Goal: Task Accomplishment & Management: Use online tool/utility

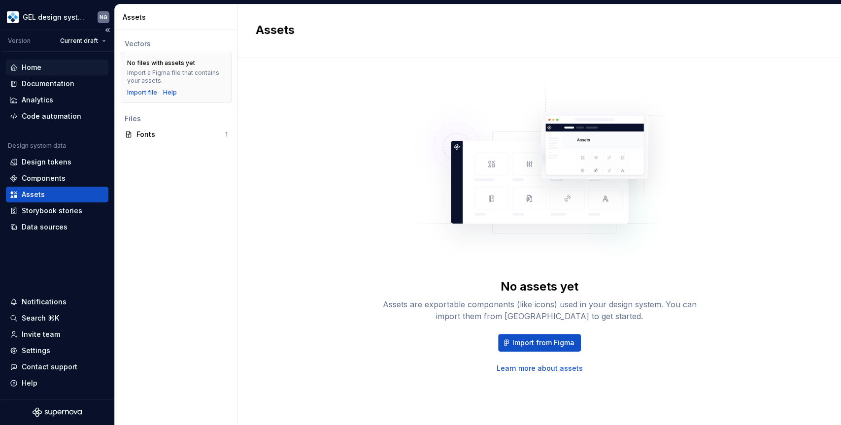
click at [40, 68] on div "Home" at bounding box center [32, 68] width 20 height 10
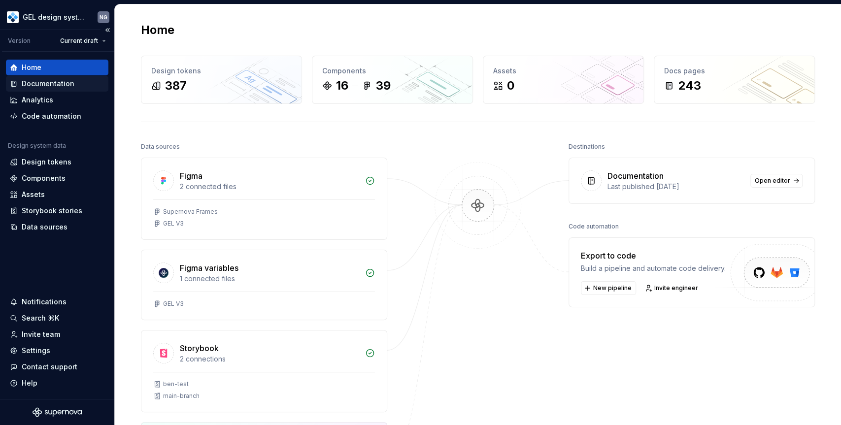
click at [64, 85] on div "Documentation" at bounding box center [48, 84] width 53 height 10
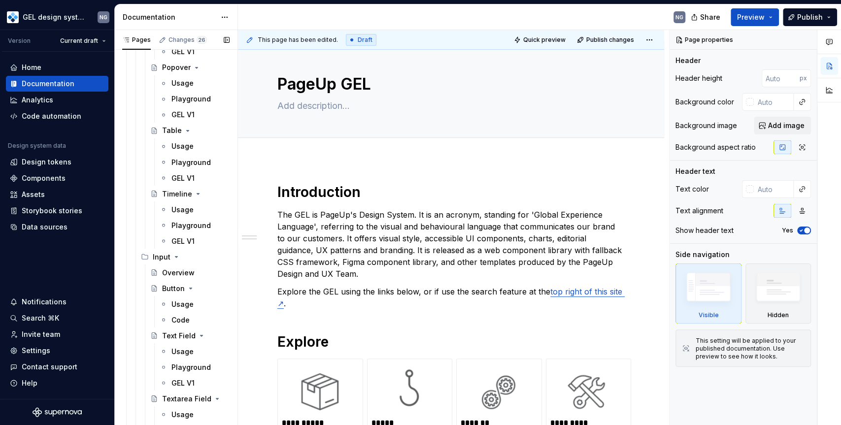
scroll to position [1148, 0]
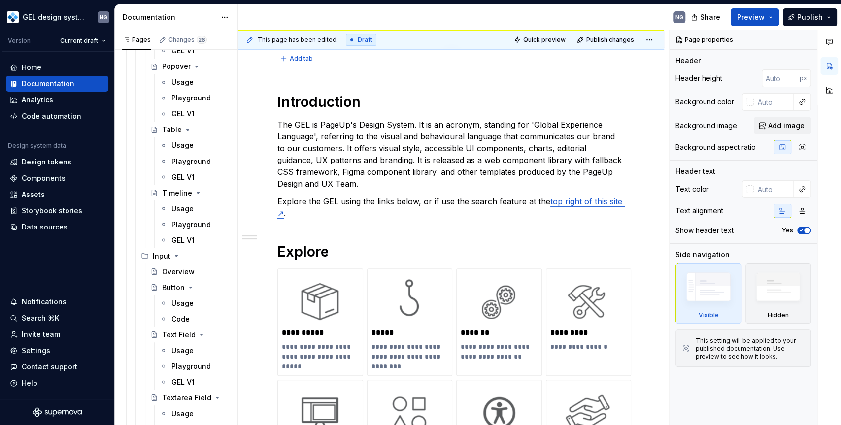
type textarea "*"
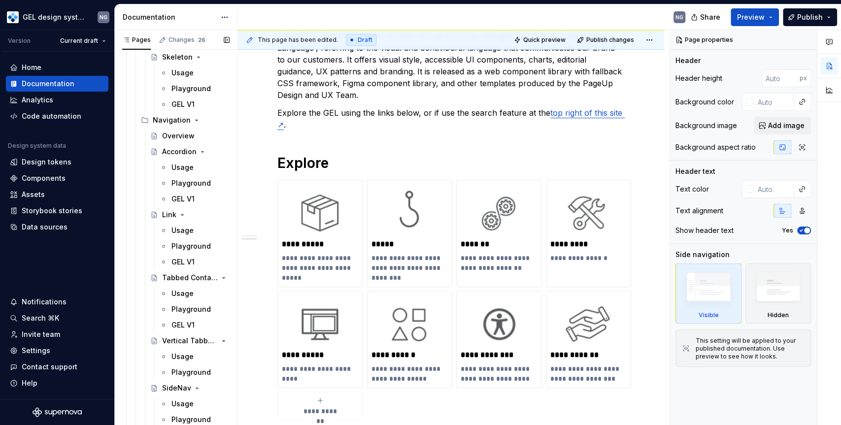
scroll to position [3047, 0]
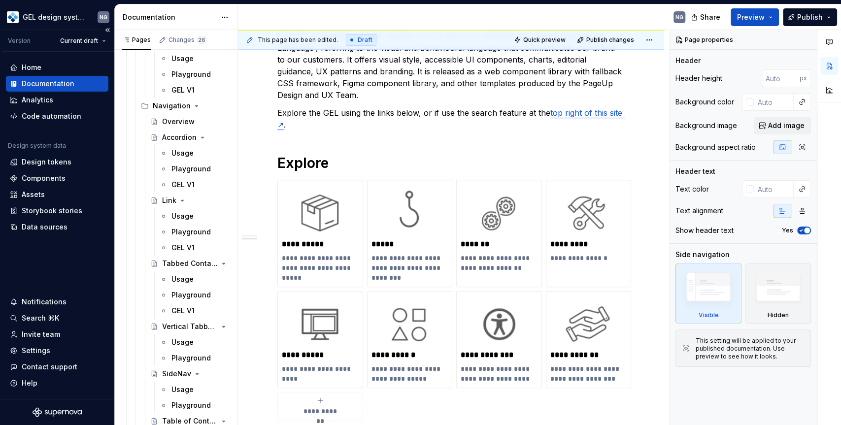
click at [31, 38] on div "Version Current draft" at bounding box center [58, 41] width 112 height 22
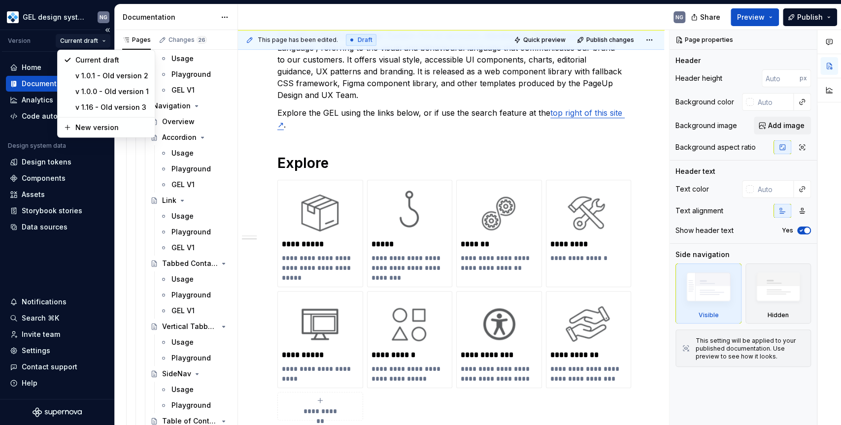
click at [90, 39] on html "GEL design system NG Version Current draft Home Documentation Analytics Code au…" at bounding box center [420, 212] width 841 height 425
click at [20, 40] on html "GEL design system NG Version Current draft Home Documentation Analytics Code au…" at bounding box center [420, 212] width 841 height 425
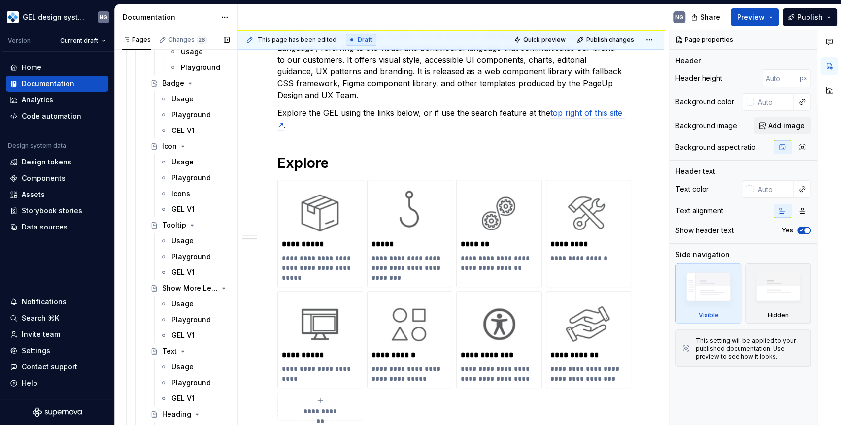
scroll to position [0, 0]
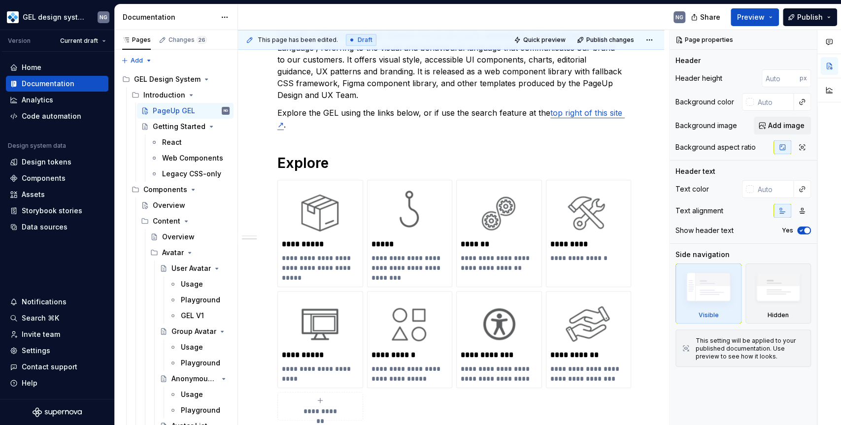
type textarea "*"
